Goal: Information Seeking & Learning: Find contact information

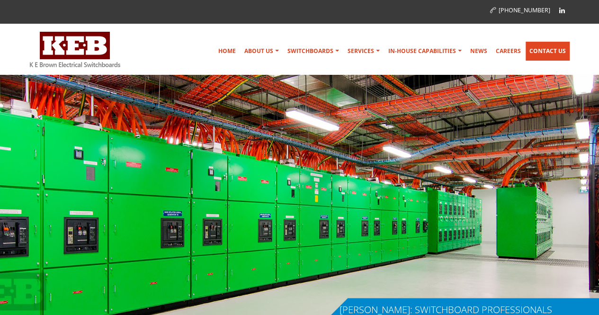
click at [543, 50] on link "Contact Us" at bounding box center [547, 51] width 44 height 19
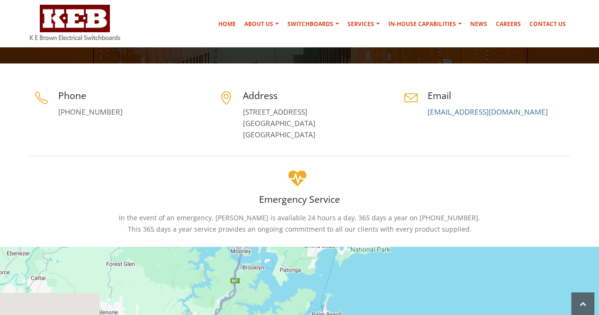
scroll to position [164, 0]
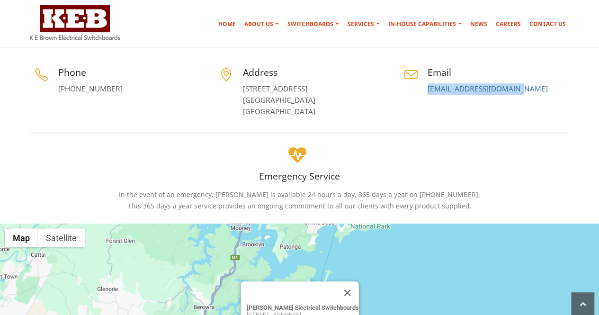
drag, startPoint x: 423, startPoint y: 89, endPoint x: 531, endPoint y: 99, distance: 108.8
click at [531, 99] on div "Email switchboards@keb.com.au" at bounding box center [484, 83] width 185 height 34
copy link "[EMAIL_ADDRESS][DOMAIN_NAME]"
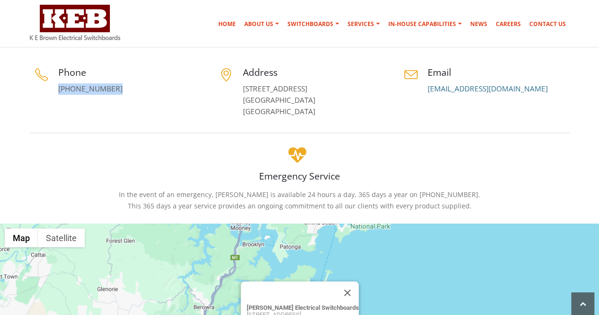
drag, startPoint x: 113, startPoint y: 84, endPoint x: 58, endPoint y: 92, distance: 55.5
click at [58, 92] on p "[PHONE_NUMBER]" at bounding box center [129, 88] width 142 height 11
copy link "[PHONE_NUMBER]"
drag, startPoint x: 275, startPoint y: 111, endPoint x: 238, endPoint y: 81, distance: 47.9
click at [238, 81] on div "Address 5 Jubilee Avenue Warriewood, NSW 2102 Australia" at bounding box center [299, 92] width 170 height 52
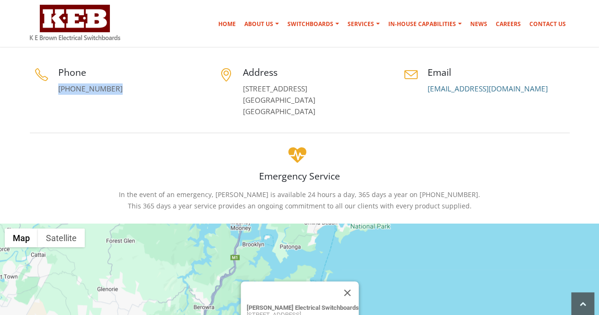
copy link "5 Jubilee Avenue Warriewood, NSW 2102 Australia"
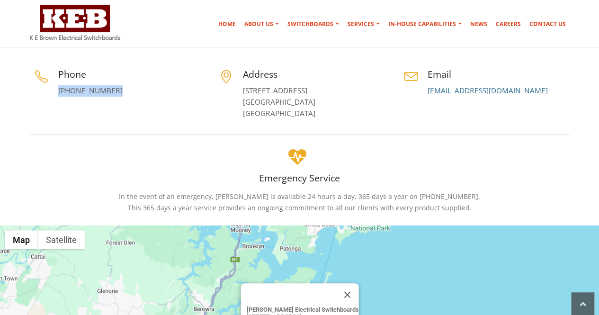
scroll to position [160, 0]
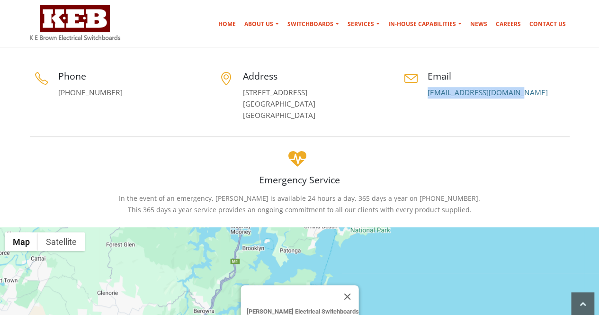
drag, startPoint x: 525, startPoint y: 90, endPoint x: 425, endPoint y: 96, distance: 100.0
click at [425, 96] on div "Email switchboards@keb.com.au" at bounding box center [484, 84] width 170 height 29
copy link "[EMAIL_ADDRESS][DOMAIN_NAME]"
